Goal: Information Seeking & Learning: Learn about a topic

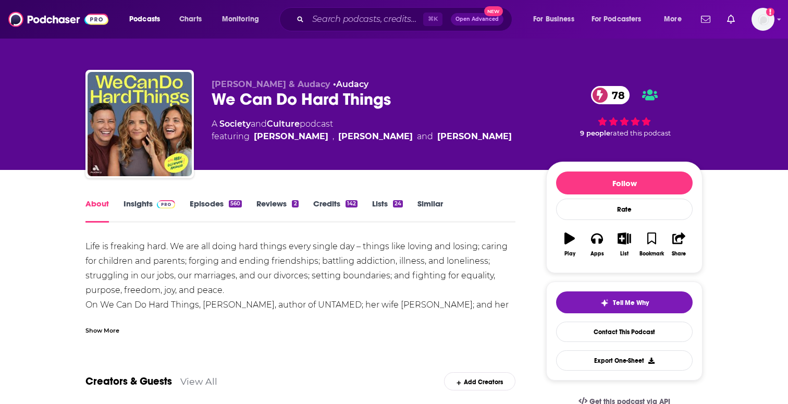
click at [150, 204] on link "Insights" at bounding box center [150, 211] width 52 height 24
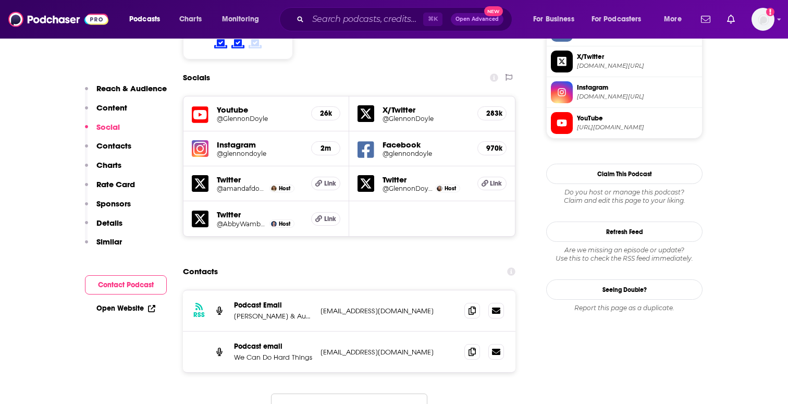
scroll to position [902, 0]
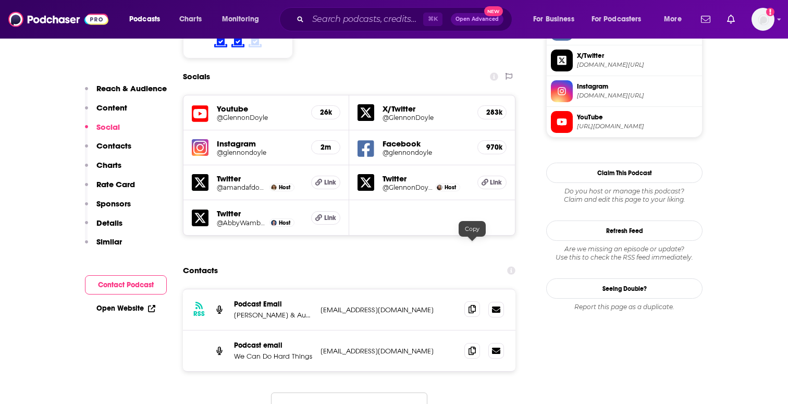
click at [471, 305] on icon at bounding box center [472, 309] width 7 height 8
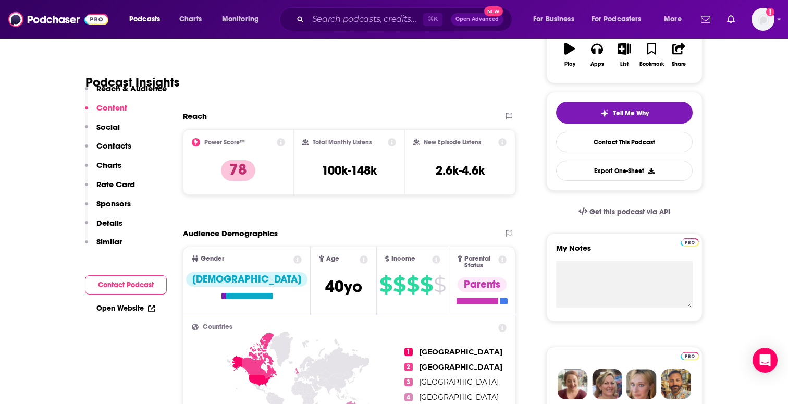
scroll to position [0, 0]
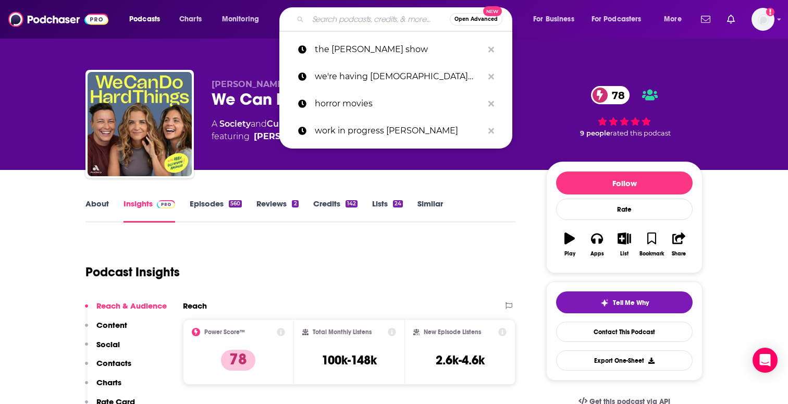
click at [333, 16] on input "Search podcasts, credits, & more..." at bounding box center [379, 19] width 142 height 17
paste input "Terrible, Thanks for Asking"
type input "Terrible, Thanks for Asking"
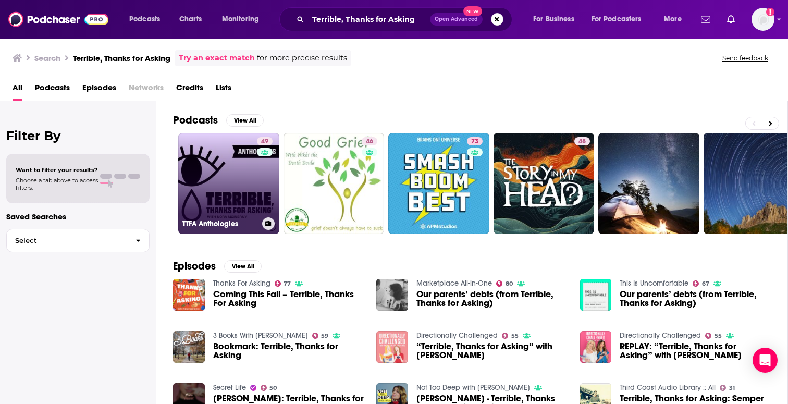
click at [225, 181] on link "49 TTFA Anthologies" at bounding box center [228, 183] width 101 height 101
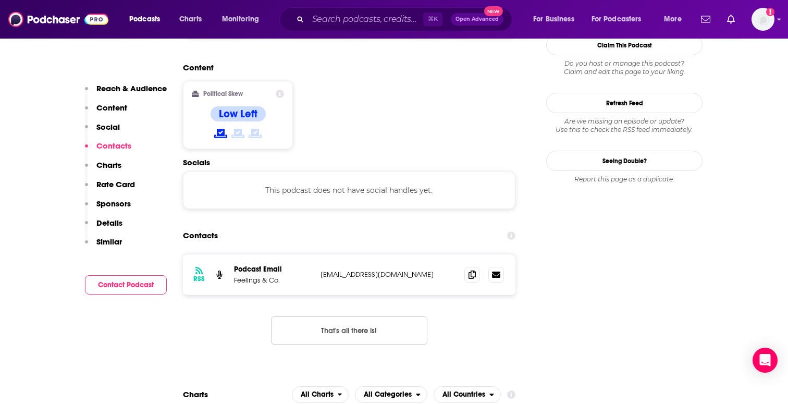
scroll to position [821, 0]
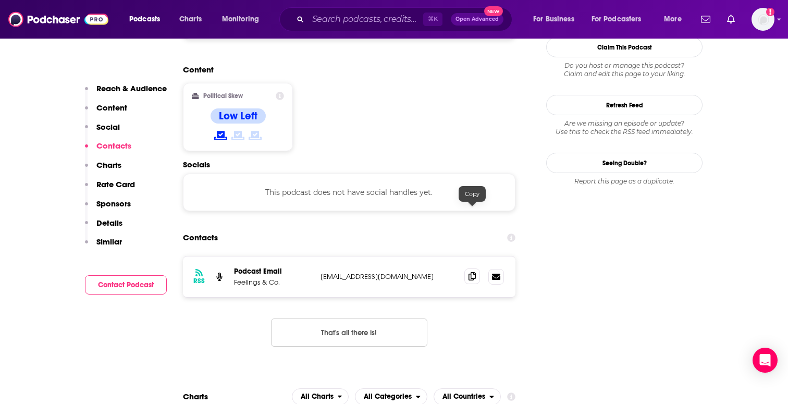
click at [474, 272] on icon at bounding box center [472, 276] width 7 height 8
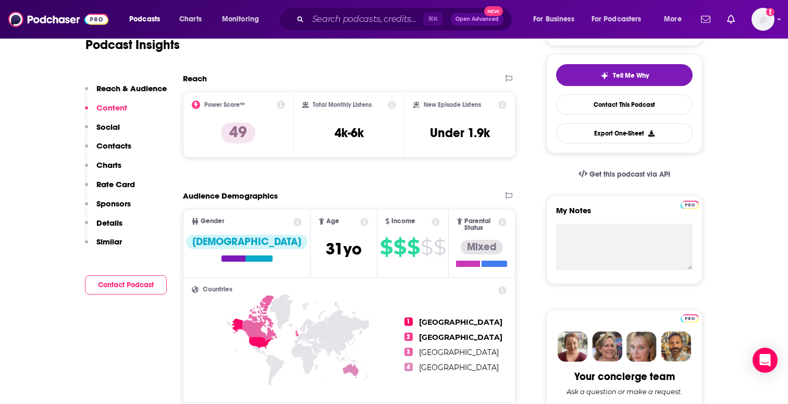
scroll to position [0, 0]
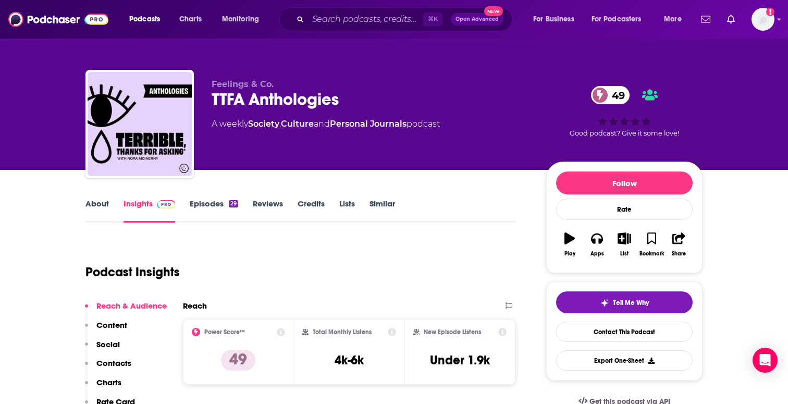
click at [98, 199] on link "About" at bounding box center [97, 211] width 23 height 24
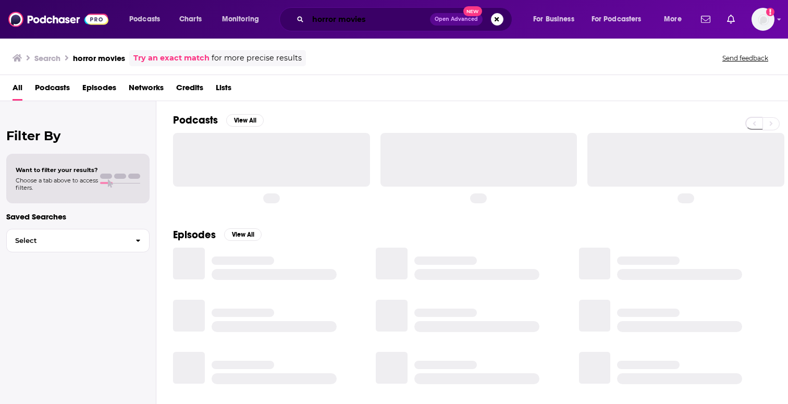
click at [321, 19] on input "horror movies" at bounding box center [369, 19] width 122 height 17
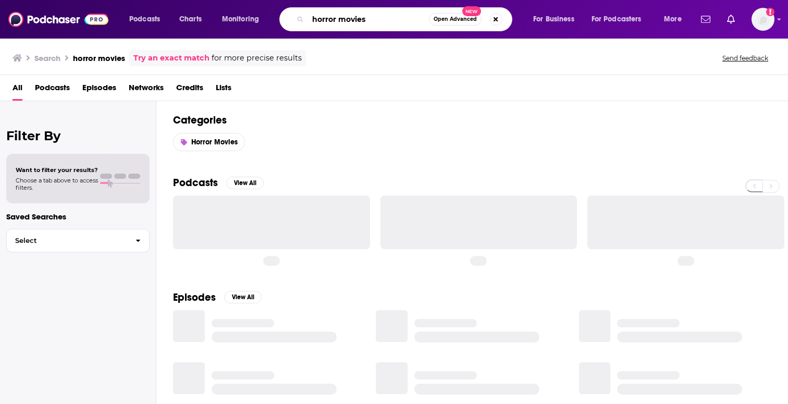
click at [321, 19] on input "horror movies" at bounding box center [368, 19] width 121 height 17
paste input "The Guilty Feminist"
type input "The Guilty Feminist"
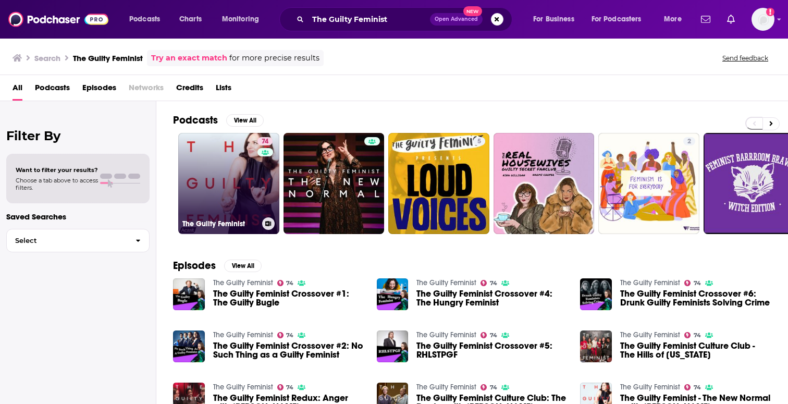
click at [236, 172] on link "74 The Guilty Feminist" at bounding box center [228, 183] width 101 height 101
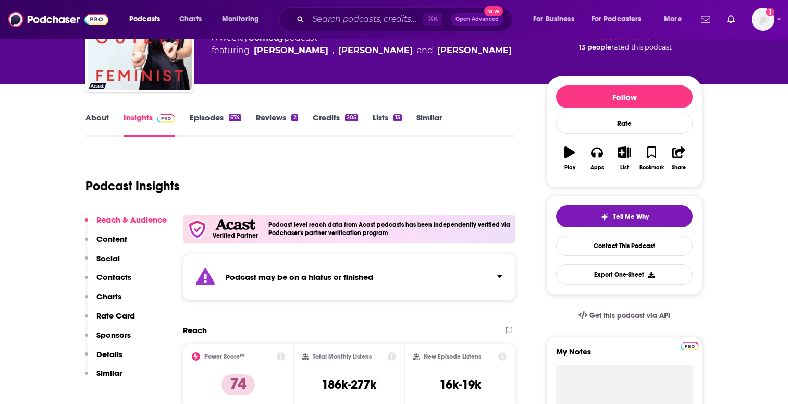
scroll to position [25, 0]
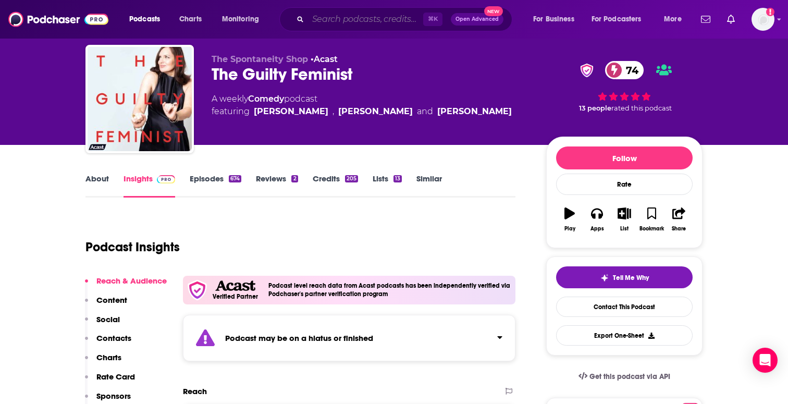
click at [357, 22] on input "Search podcasts, credits, & more..." at bounding box center [365, 19] width 115 height 17
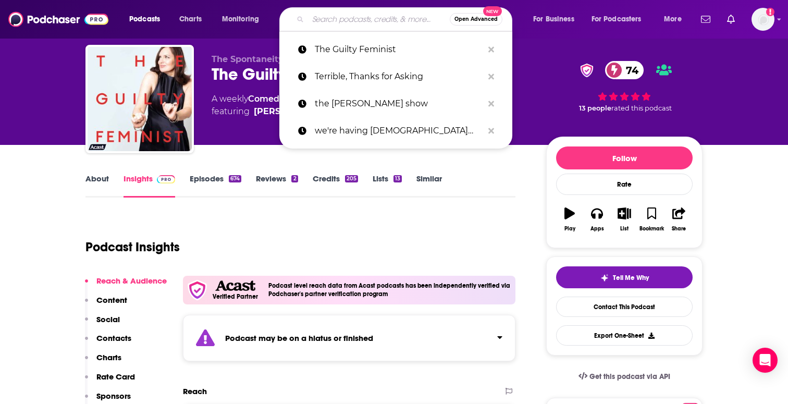
paste input "Between The Covers"
type input "Between The Covers"
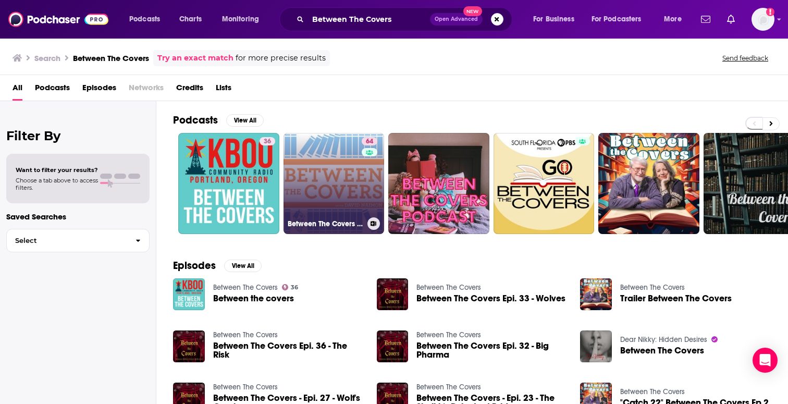
click at [338, 199] on link "64 Between The Covers : Conversations with Writers in Fiction, Nonfiction & Poe…" at bounding box center [334, 183] width 101 height 101
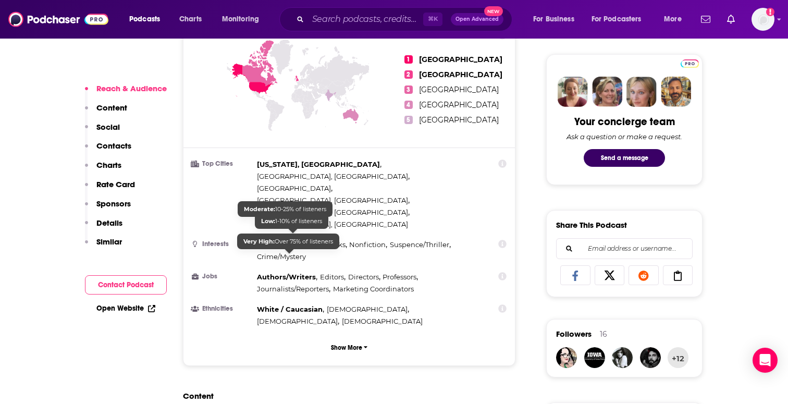
scroll to position [632, 0]
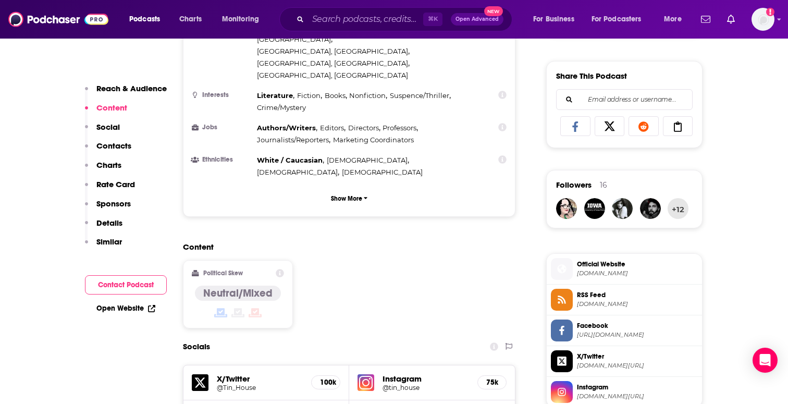
click at [368, 374] on img at bounding box center [366, 382] width 17 height 17
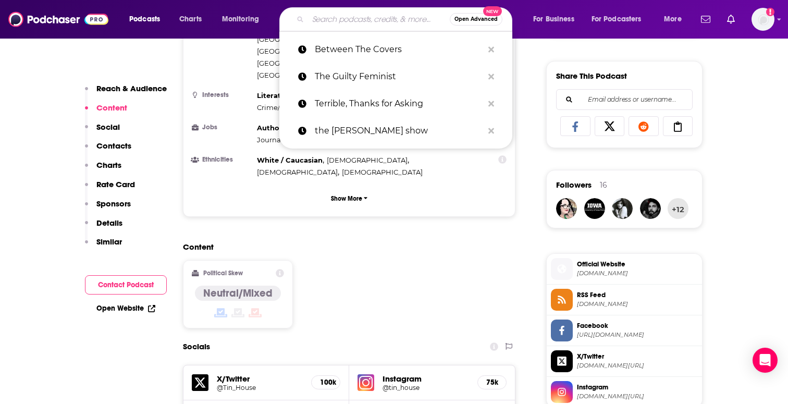
click at [348, 21] on input "Search podcasts, credits, & more..." at bounding box center [379, 19] width 142 height 17
paste input "First Draft with Sarah Enni"
type input "First Draft with Sarah Enni"
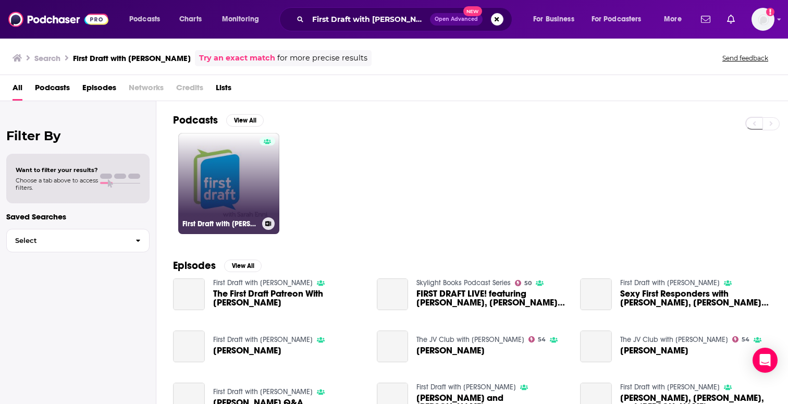
click at [258, 192] on link "First Draft with Sarah Enni" at bounding box center [228, 183] width 101 height 101
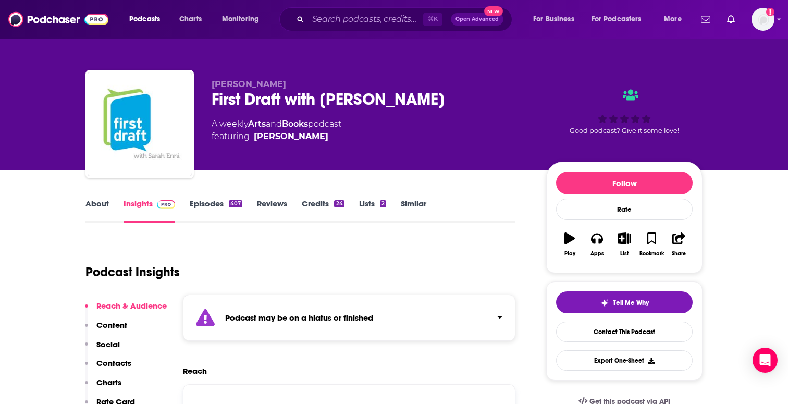
scroll to position [20, 0]
